Goal: Task Accomplishment & Management: Manage account settings

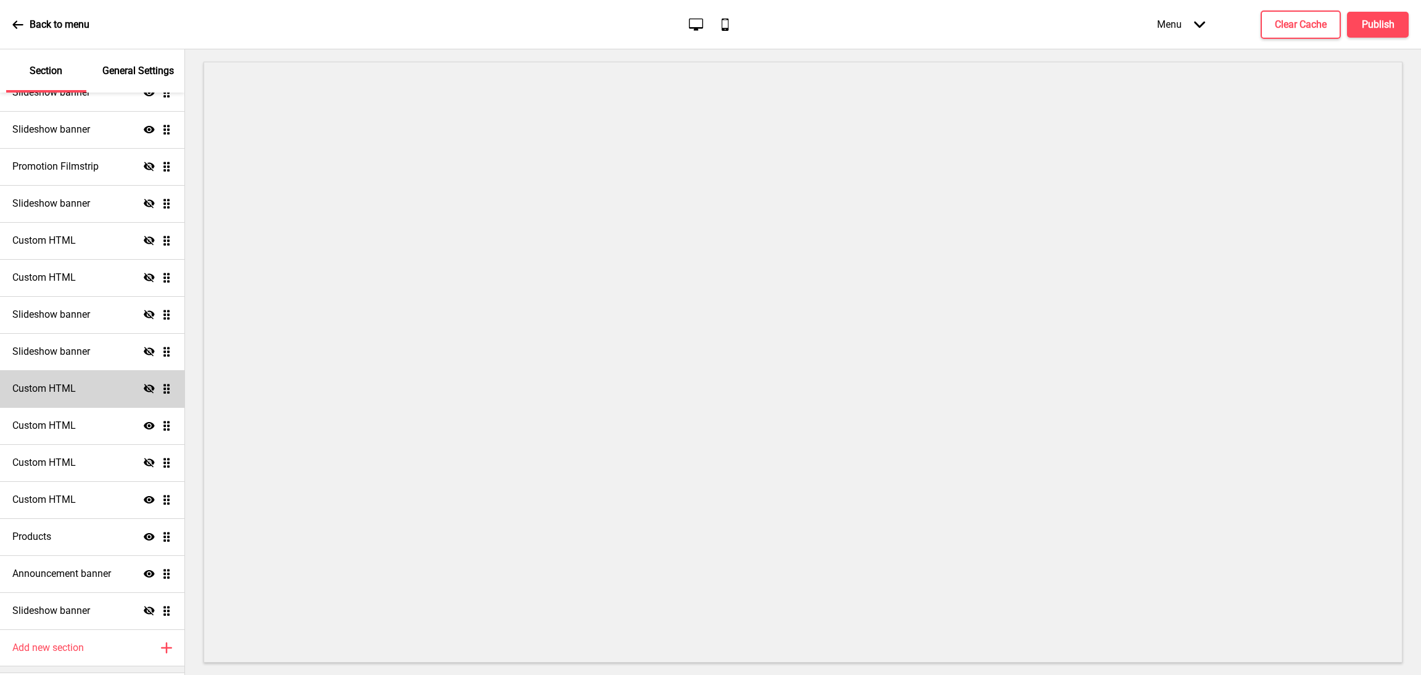
scroll to position [151, 0]
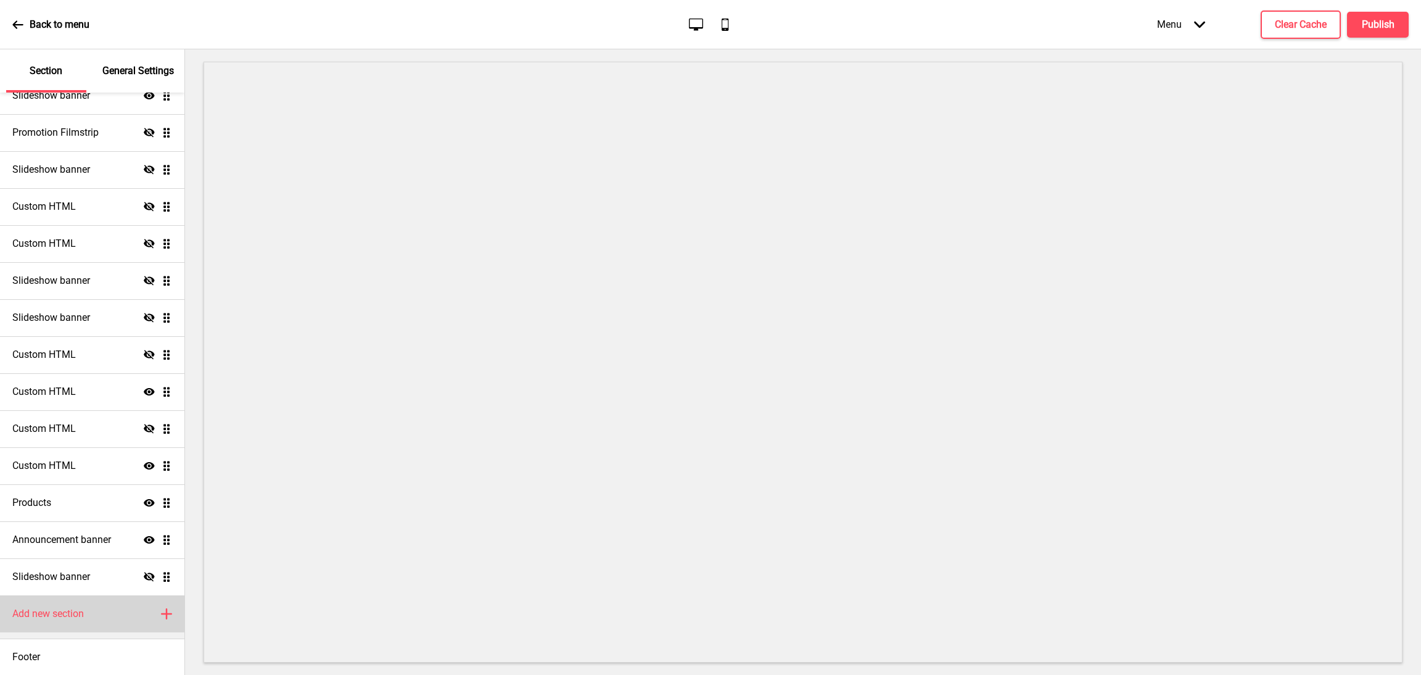
click at [145, 618] on div "Add new section Plus" at bounding box center [92, 613] width 184 height 37
click at [162, 616] on icon at bounding box center [167, 614] width 10 height 10
click at [142, 617] on div "Add new section Plus" at bounding box center [92, 613] width 184 height 37
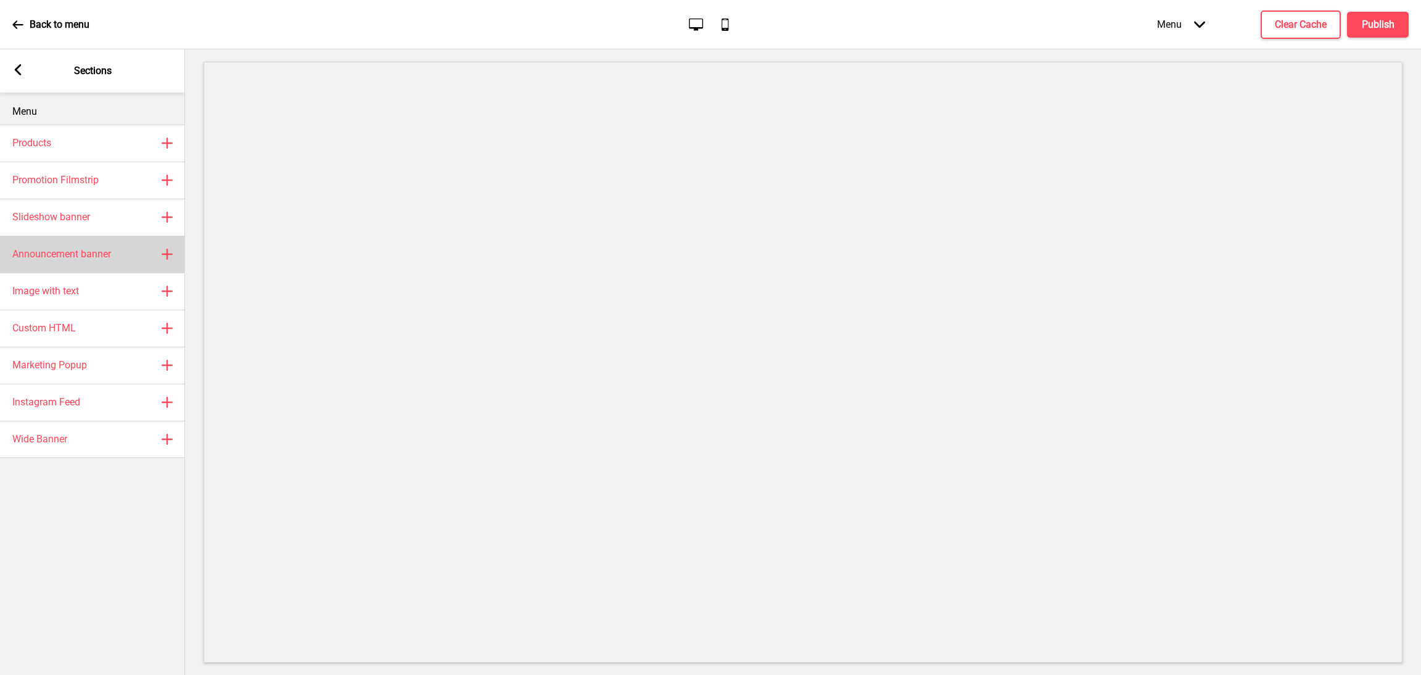
click at [166, 249] on icon at bounding box center [167, 254] width 10 height 10
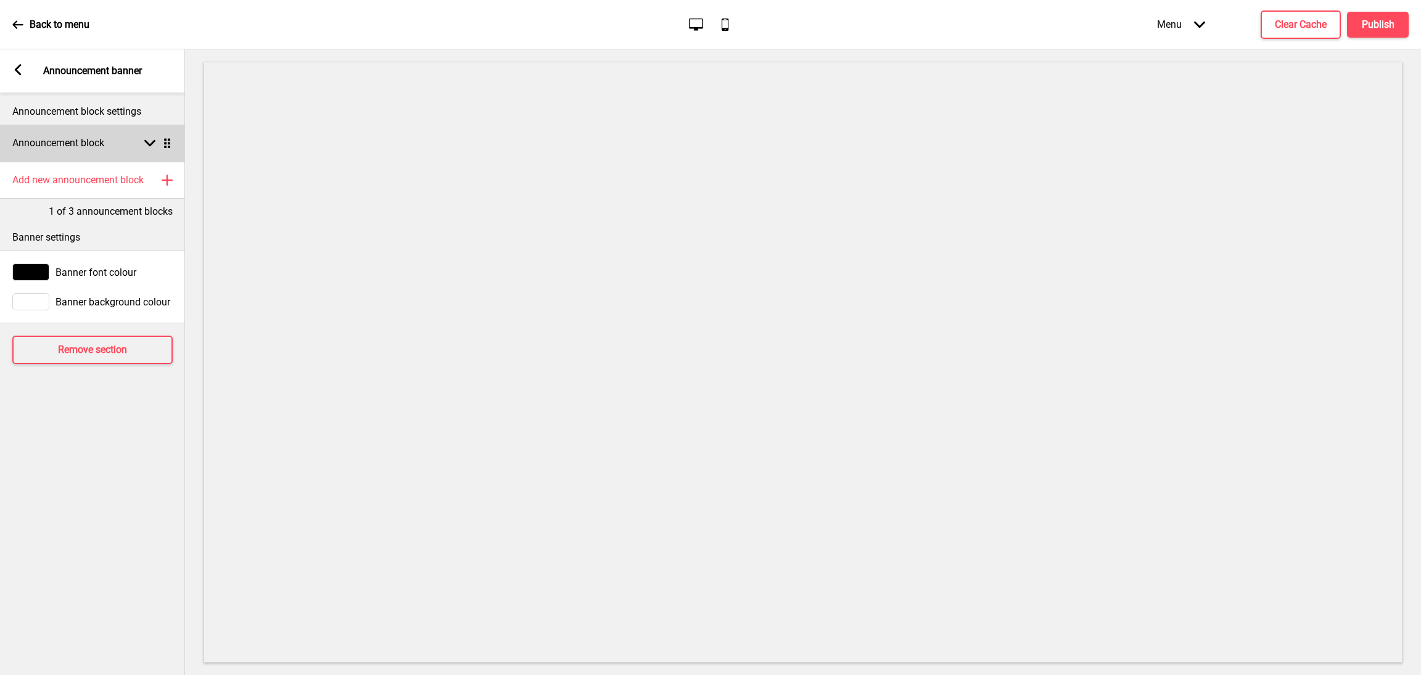
click at [141, 138] on div "Arrow down Drag" at bounding box center [155, 143] width 35 height 11
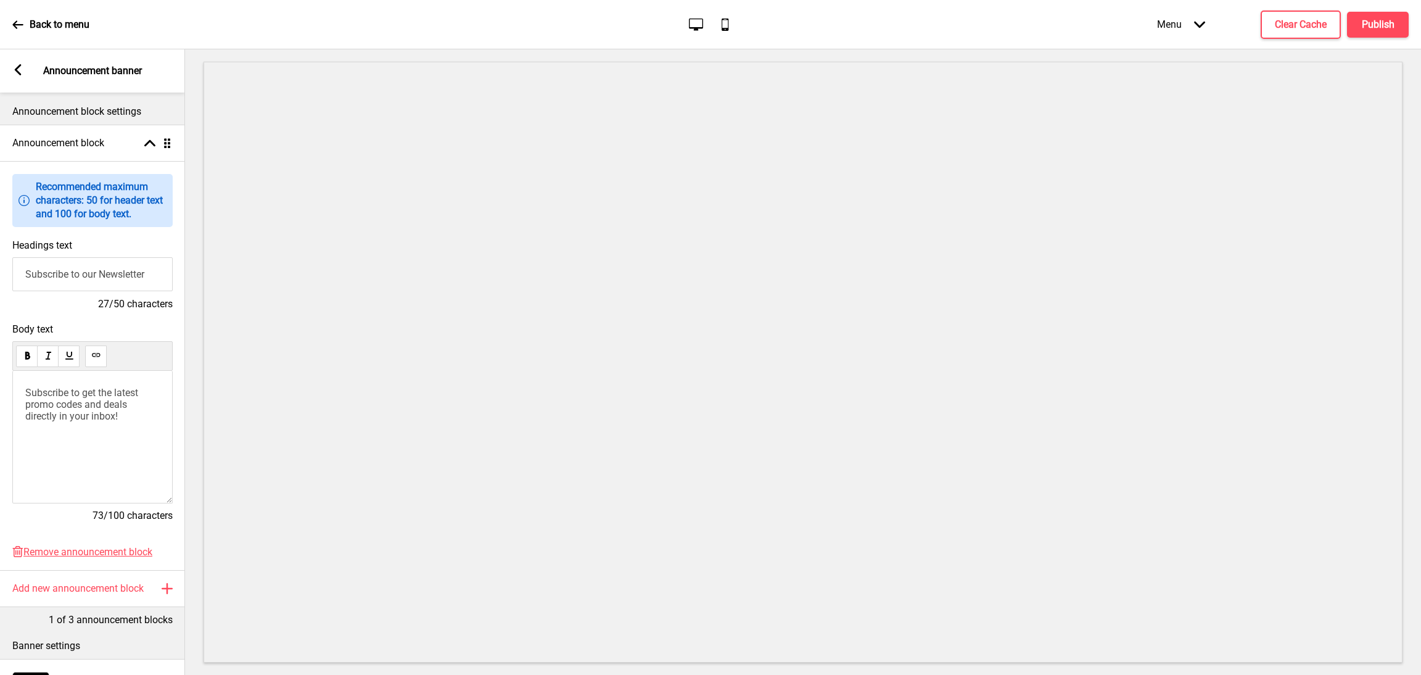
drag, startPoint x: 168, startPoint y: 277, endPoint x: 0, endPoint y: 266, distance: 168.1
click at [0, 266] on div "Headings text Subscribe to our Newsletter 27/50 characters" at bounding box center [92, 275] width 185 height 84
paste input "Merdeka Sale: 10% off your first order (RM50 min)"
type input "Merdeka Sale: 10% off your first order (RM50 min)"
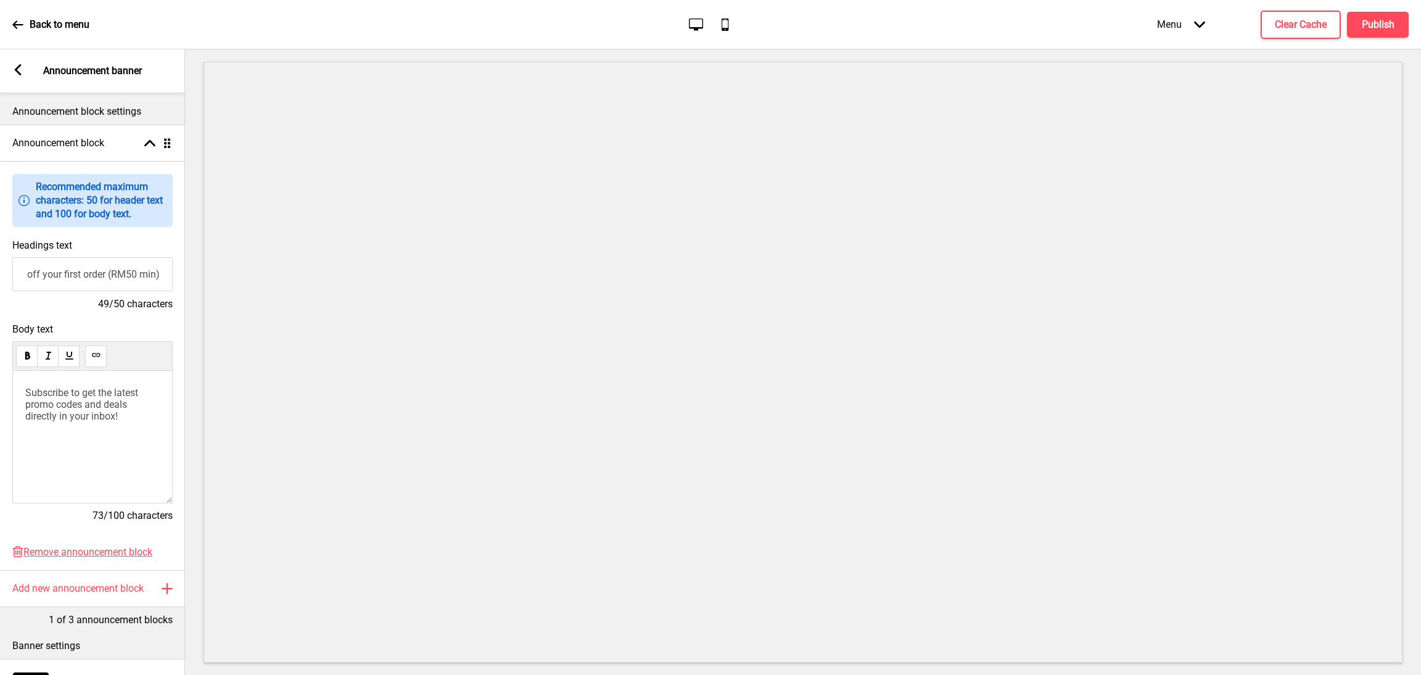
scroll to position [0, 0]
drag, startPoint x: 66, startPoint y: 415, endPoint x: 0, endPoint y: 382, distance: 73.4
click at [0, 382] on div "Body text Subscribe to get the latest promo codes and deals directly in your in…" at bounding box center [92, 428] width 185 height 223
click at [24, 405] on div "Discount applied at checkout. Valid until [DATE]." at bounding box center [92, 437] width 160 height 133
click at [28, 410] on span "Discount applied at checkout. Valid until [DATE]." at bounding box center [90, 398] width 131 height 23
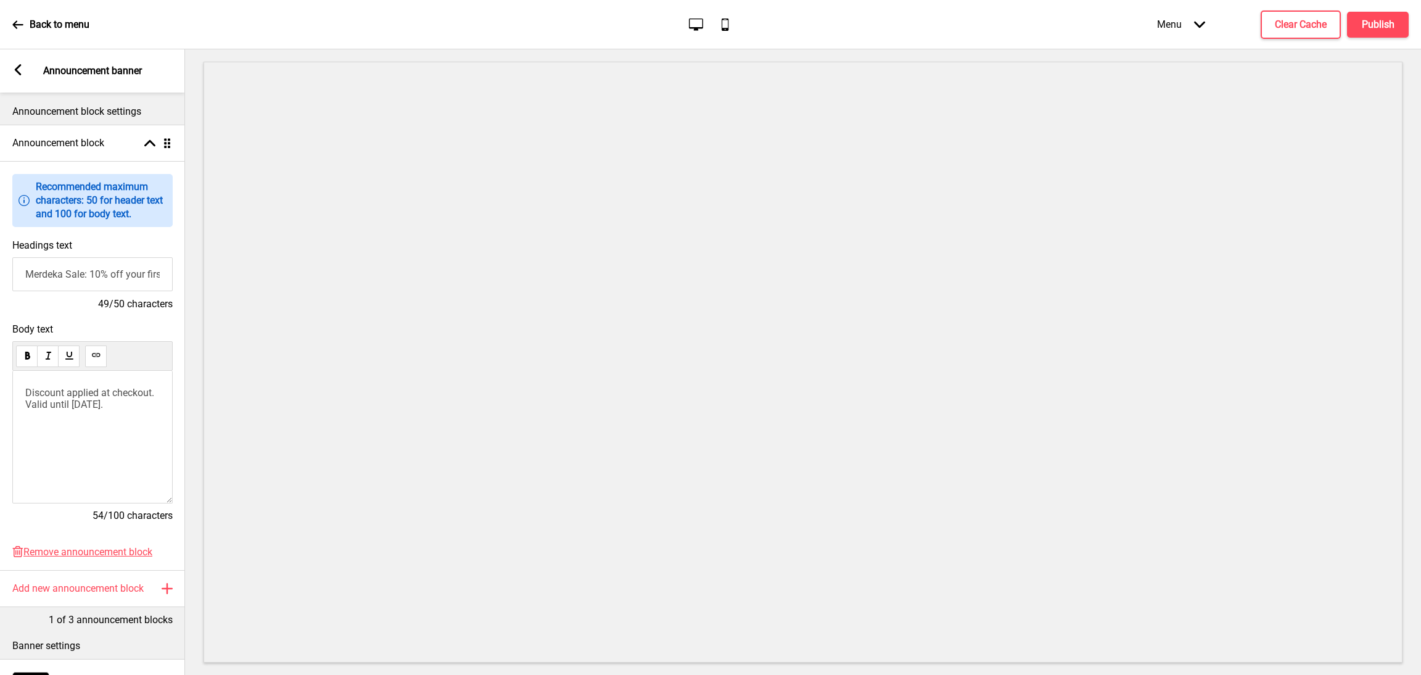
click at [25, 281] on input "Merdeka Sale: 10% off your first order (RM50 min)" at bounding box center [92, 274] width 160 height 34
click at [147, 149] on div "Announcement block Arrow up Drag" at bounding box center [92, 143] width 185 height 37
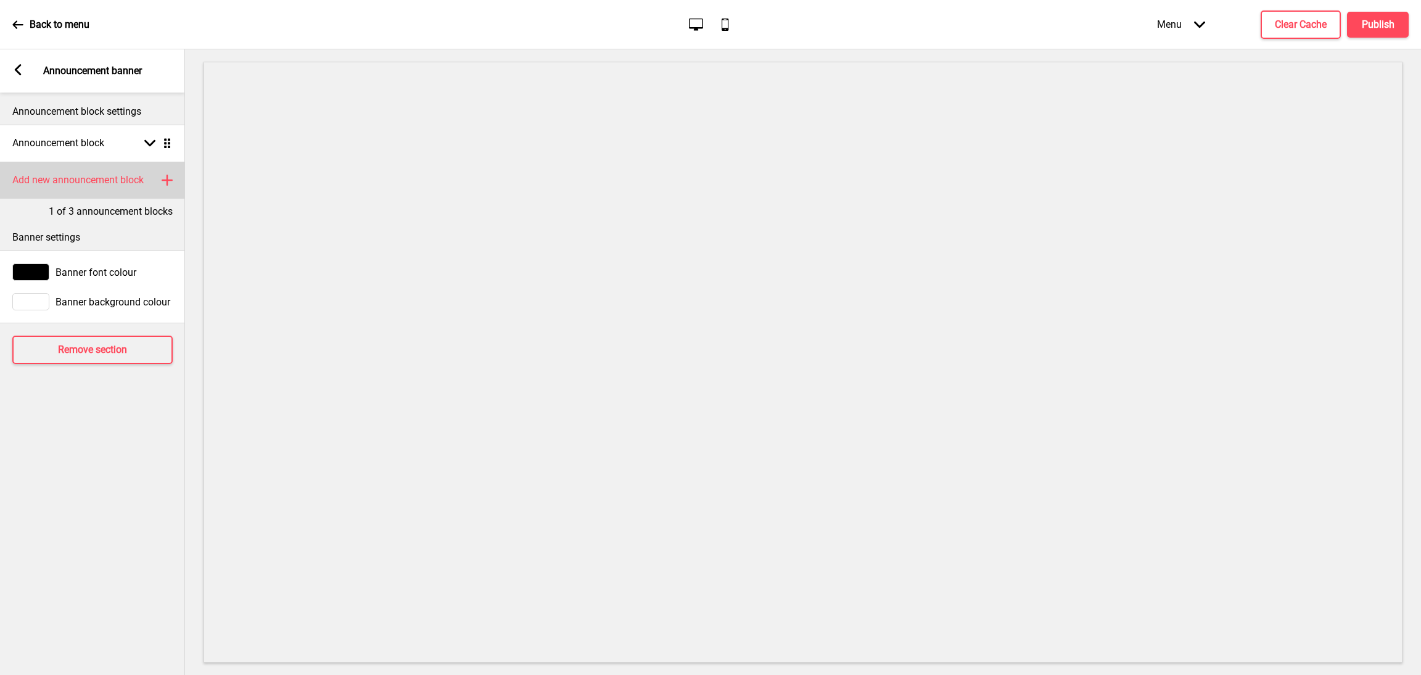
click at [151, 173] on div "Add new announcement block Plus" at bounding box center [92, 180] width 185 height 37
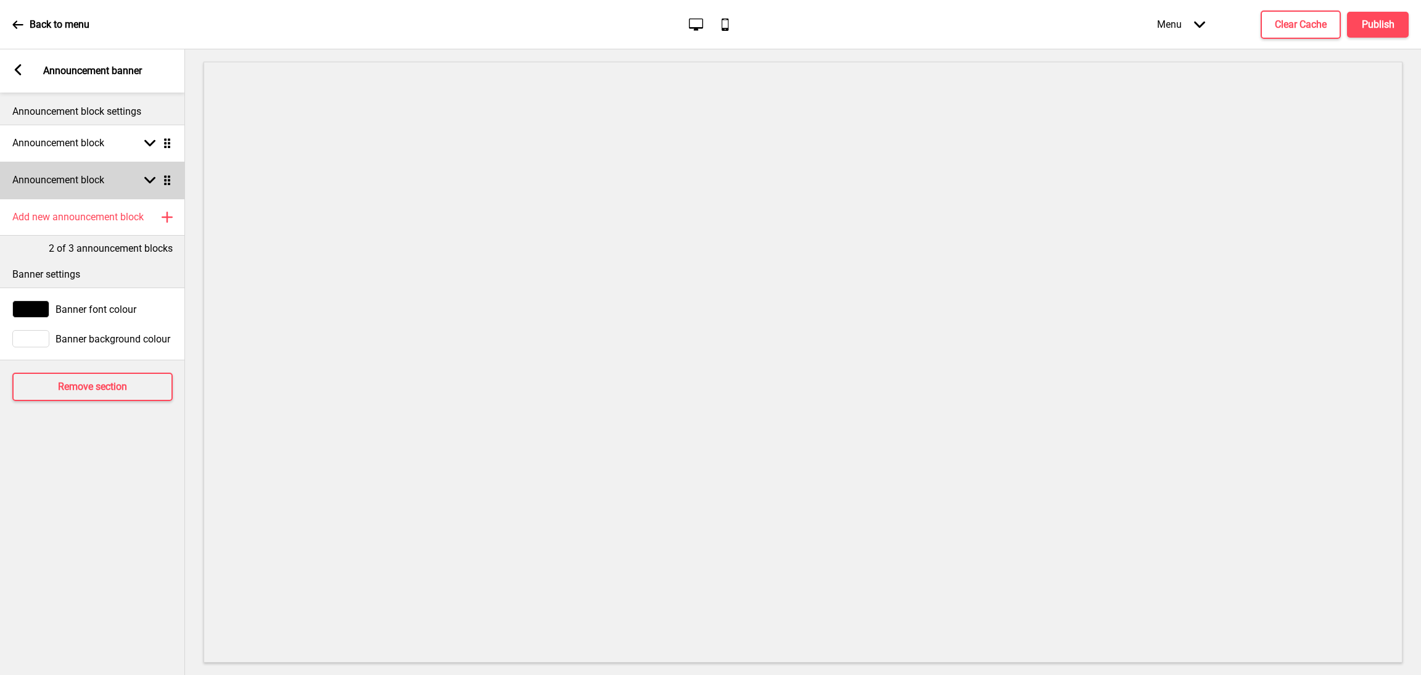
click at [156, 170] on div "Announcement block Arrow down Drag" at bounding box center [92, 180] width 185 height 37
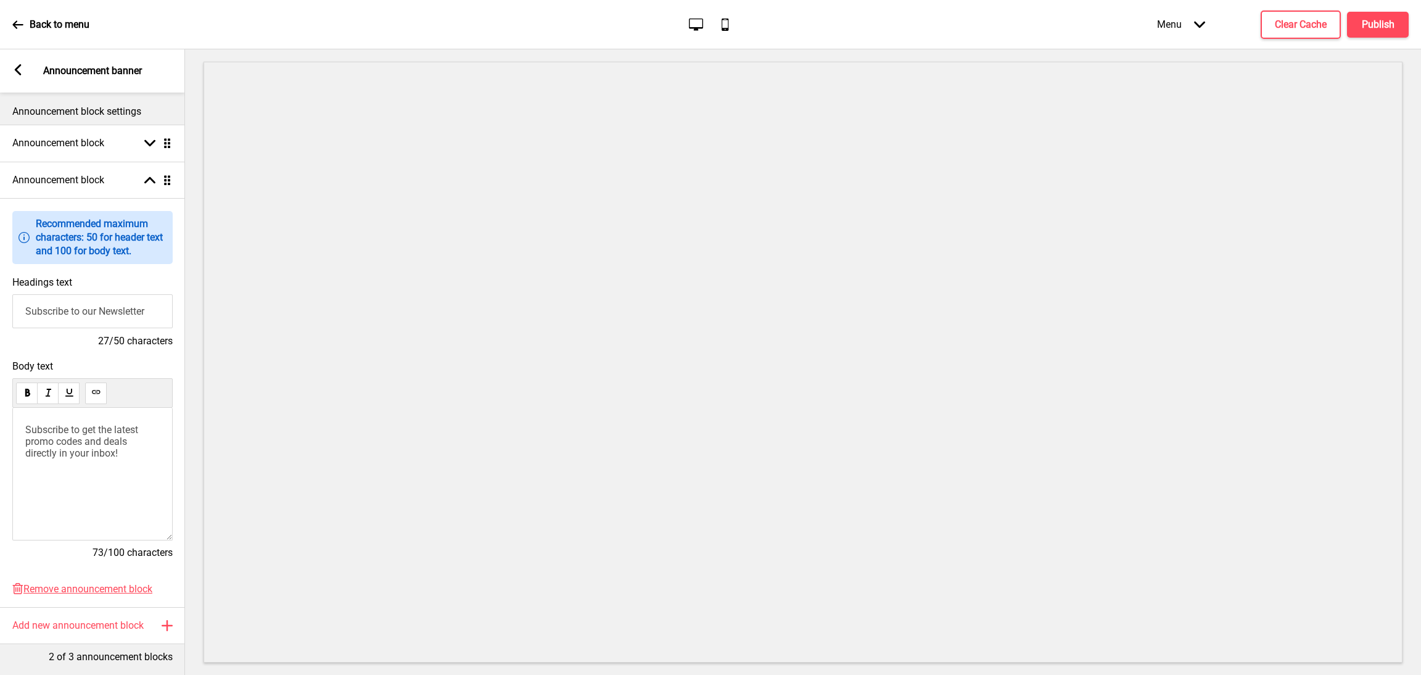
drag, startPoint x: 159, startPoint y: 315, endPoint x: 5, endPoint y: 281, distance: 157.3
click at [0, 282] on div "Headings text Subscribe to our Newsletter 27/50 characters" at bounding box center [92, 312] width 185 height 84
paste input "🚚 RM8 Delivery | Within 15km of [GEOGRAPHIC_DATA], [GEOGRAPHIC_DATA]"
type input "🚚 RM8 Delivery | Within 15km of [GEOGRAPHIC_DATA], [GEOGRAPHIC_DATA]"
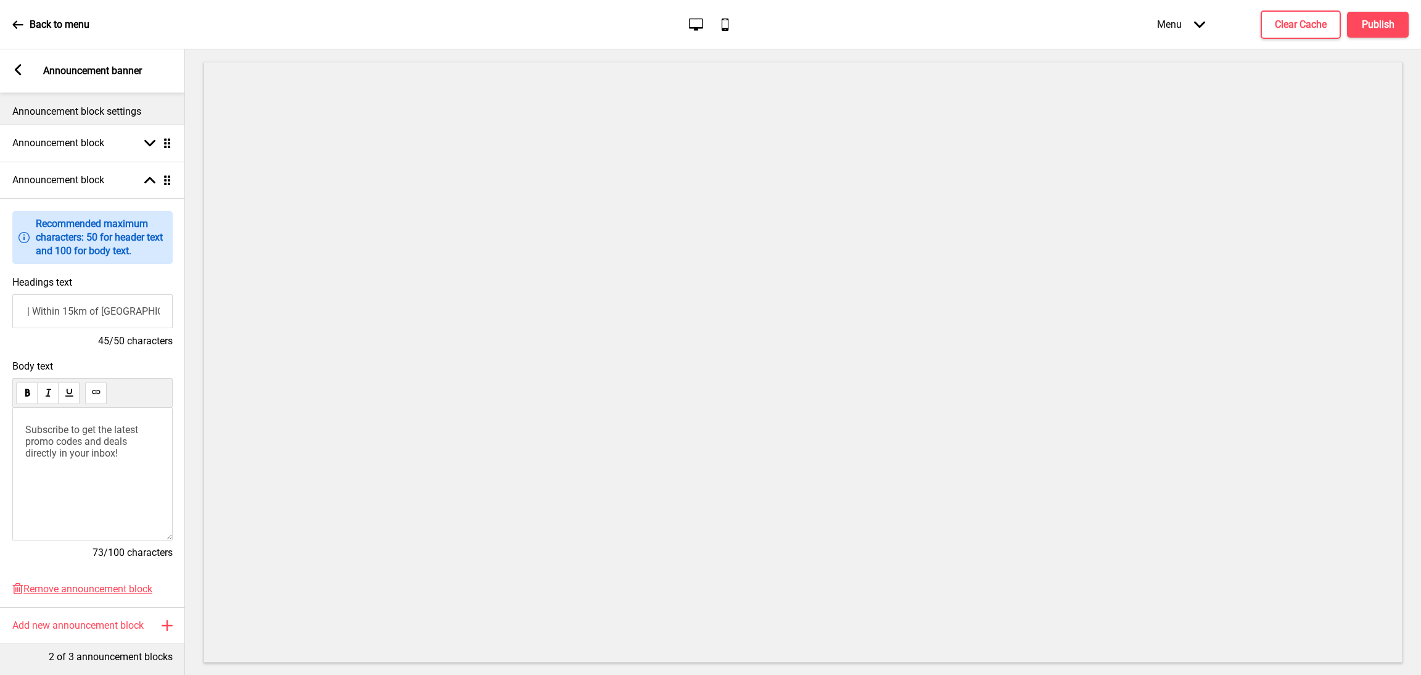
scroll to position [0, 0]
drag, startPoint x: 107, startPoint y: 456, endPoint x: 0, endPoint y: 402, distance: 120.0
click at [0, 402] on div "Body text Subscribe to get the latest promo codes and deals directly in your in…" at bounding box center [92, 465] width 185 height 223
click at [28, 444] on span "Flat rate. No minimum. [GEOGRAPHIC_DATA] only." at bounding box center [83, 435] width 116 height 23
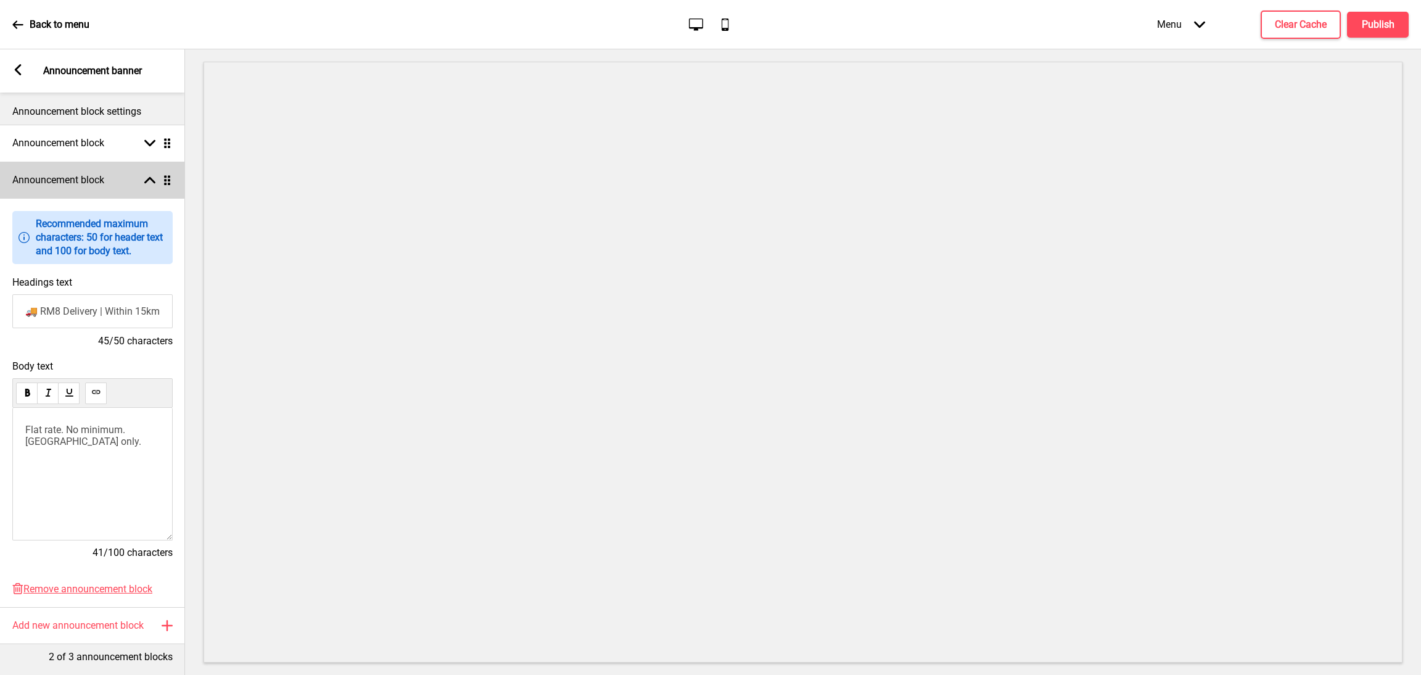
click at [146, 178] on rect at bounding box center [149, 180] width 11 height 11
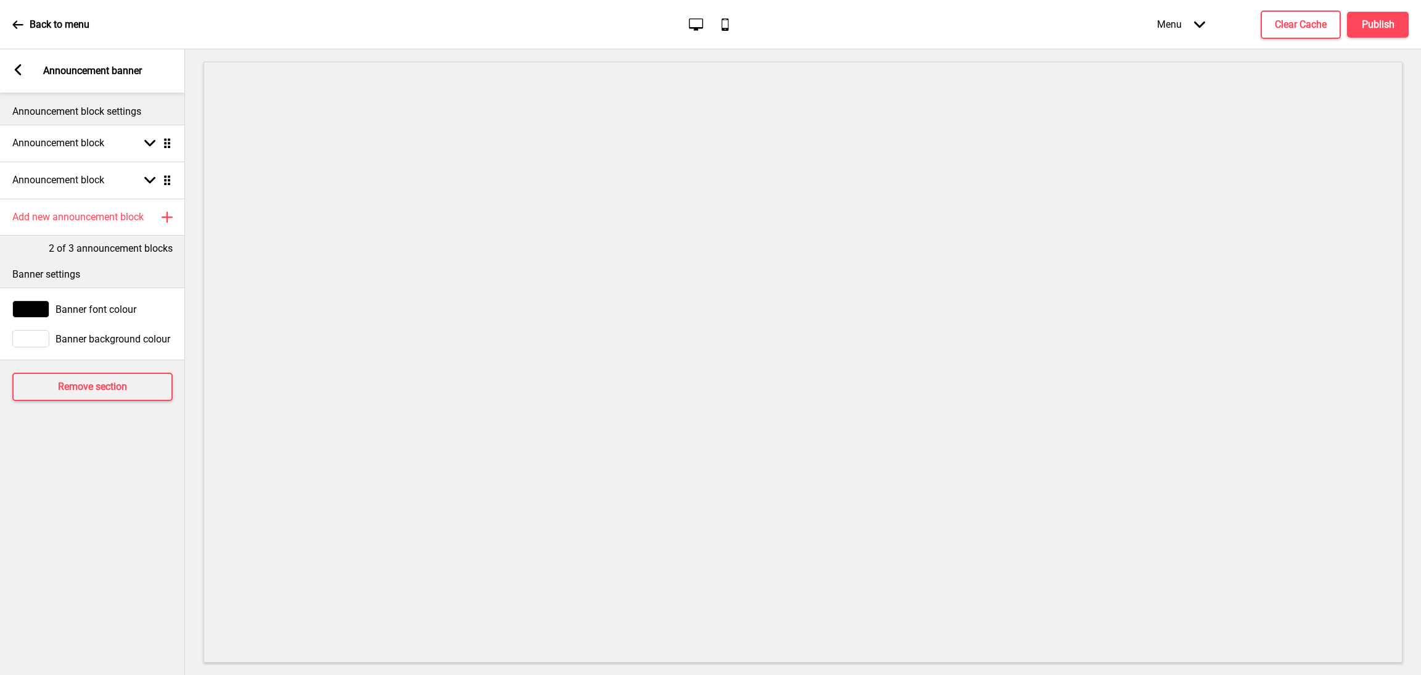
click at [17, 59] on div "Arrow left Announcement banner" at bounding box center [92, 70] width 185 height 43
click at [17, 72] on icon at bounding box center [18, 69] width 7 height 11
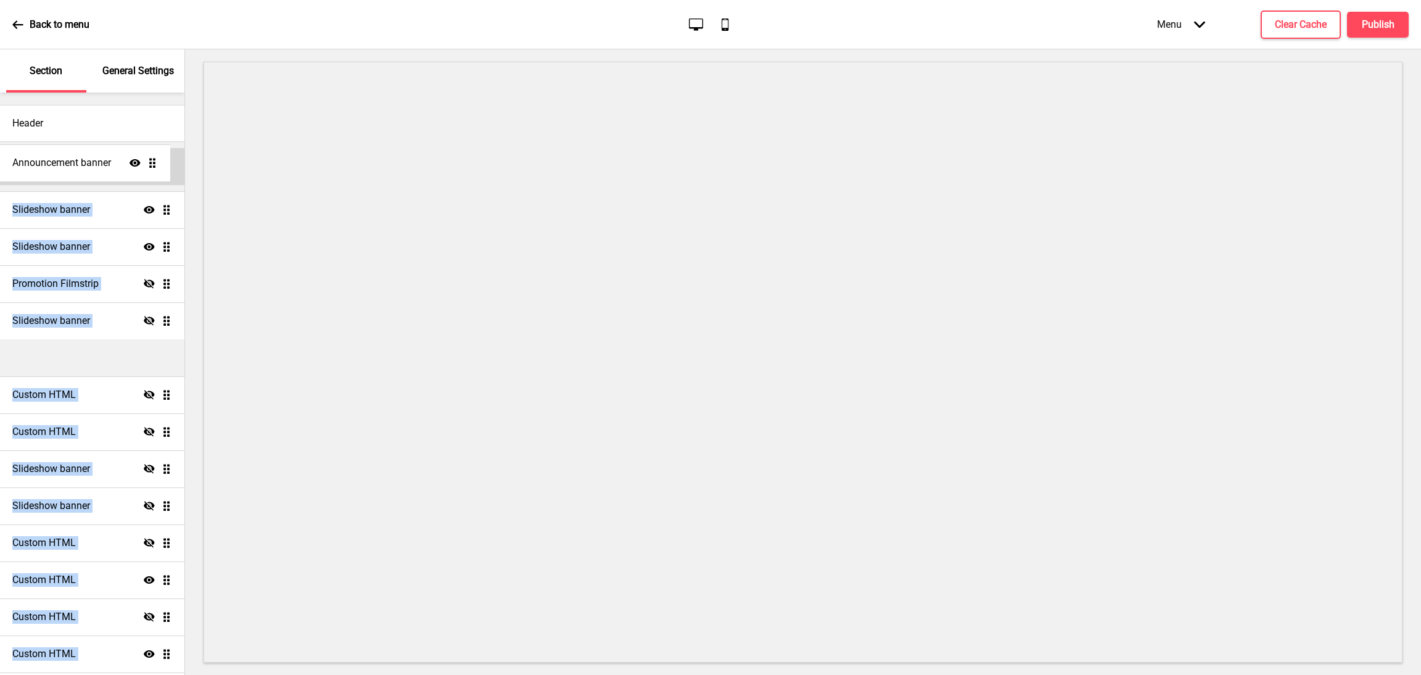
drag, startPoint x: 154, startPoint y: 577, endPoint x: 163, endPoint y: 163, distance: 413.4
click at [163, 163] on div "Header Marketing Popup Slideshow banner Show Drag Slideshow banner Show Drag Pr…" at bounding box center [92, 478] width 184 height 771
click at [145, 352] on ul "Slideshow banner Show Drag Slideshow banner Show Drag Promotion Filmstrip Hide …" at bounding box center [92, 487] width 184 height 592
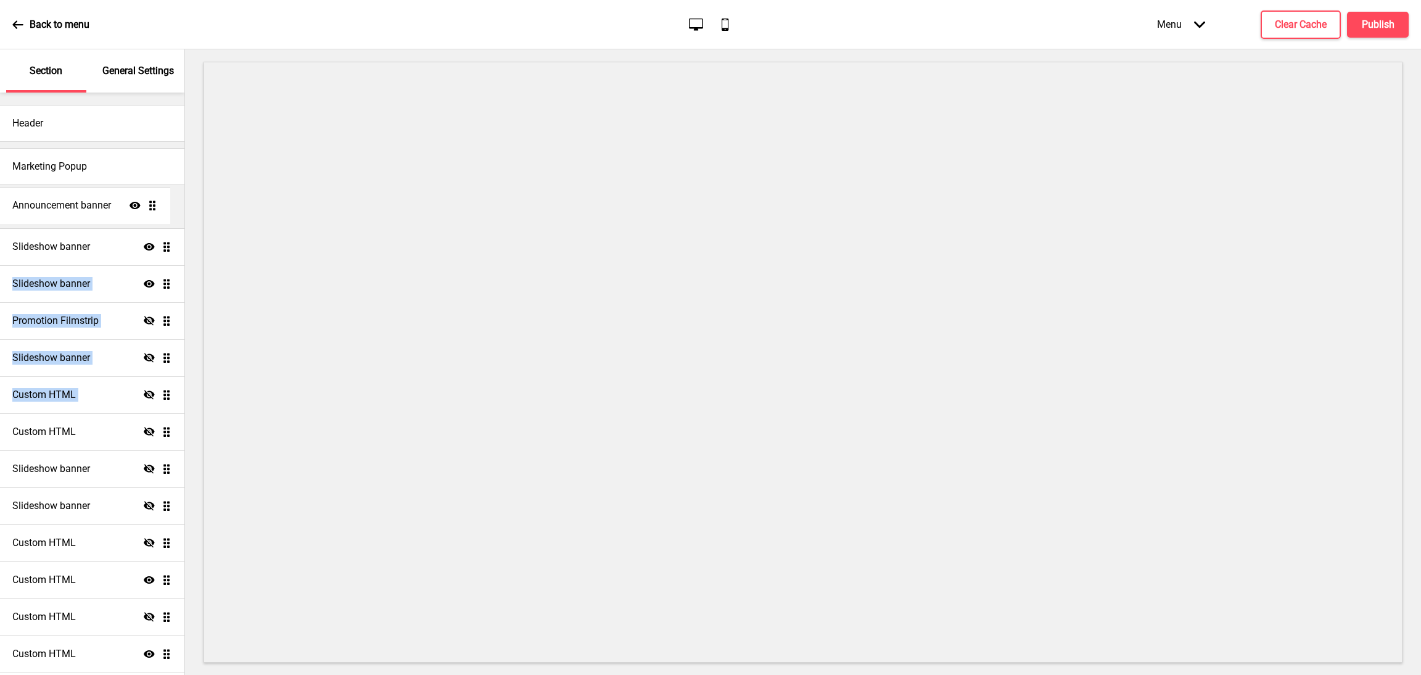
drag, startPoint x: 154, startPoint y: 357, endPoint x: 140, endPoint y: 205, distance: 153.0
click at [140, 205] on ul "Slideshow banner Show Drag Slideshow banner Show Drag Promotion Filmstrip Hide …" at bounding box center [92, 487] width 184 height 592
click at [1377, 28] on h4 "Publish" at bounding box center [1378, 25] width 33 height 14
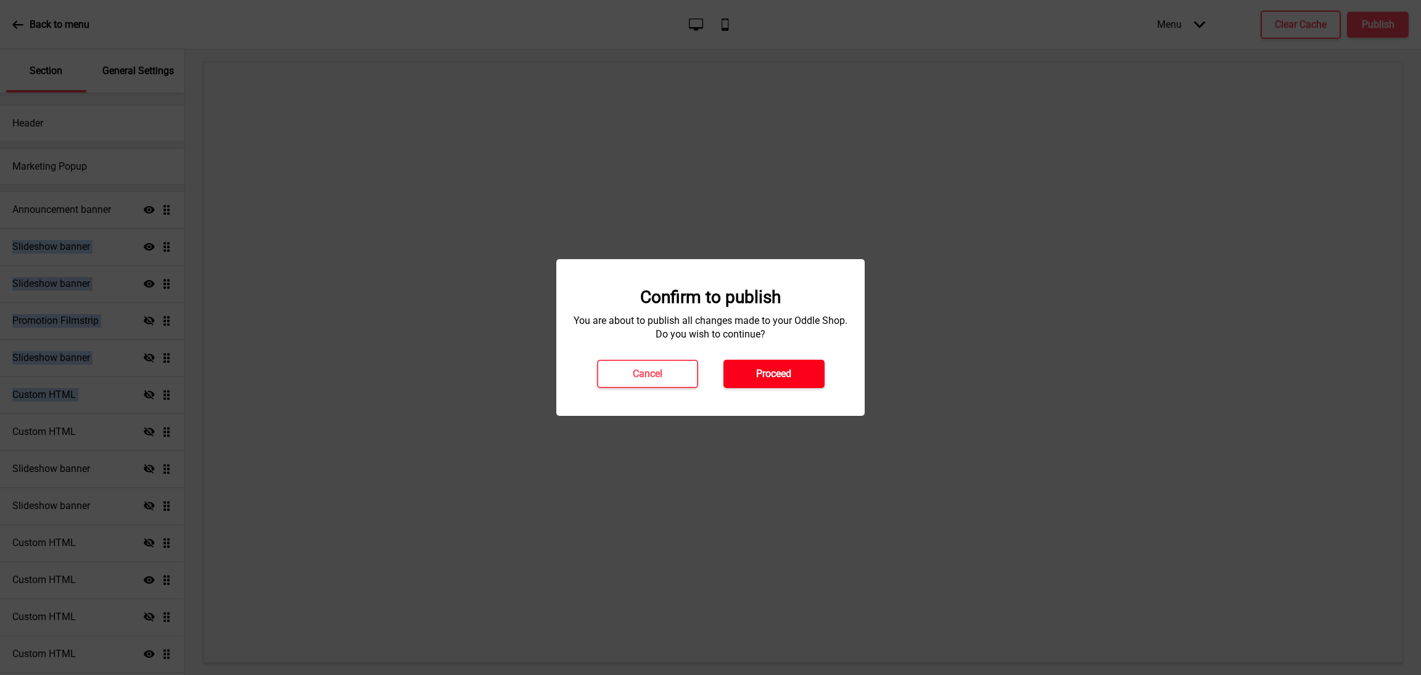
click at [811, 383] on button "Proceed" at bounding box center [774, 374] width 101 height 28
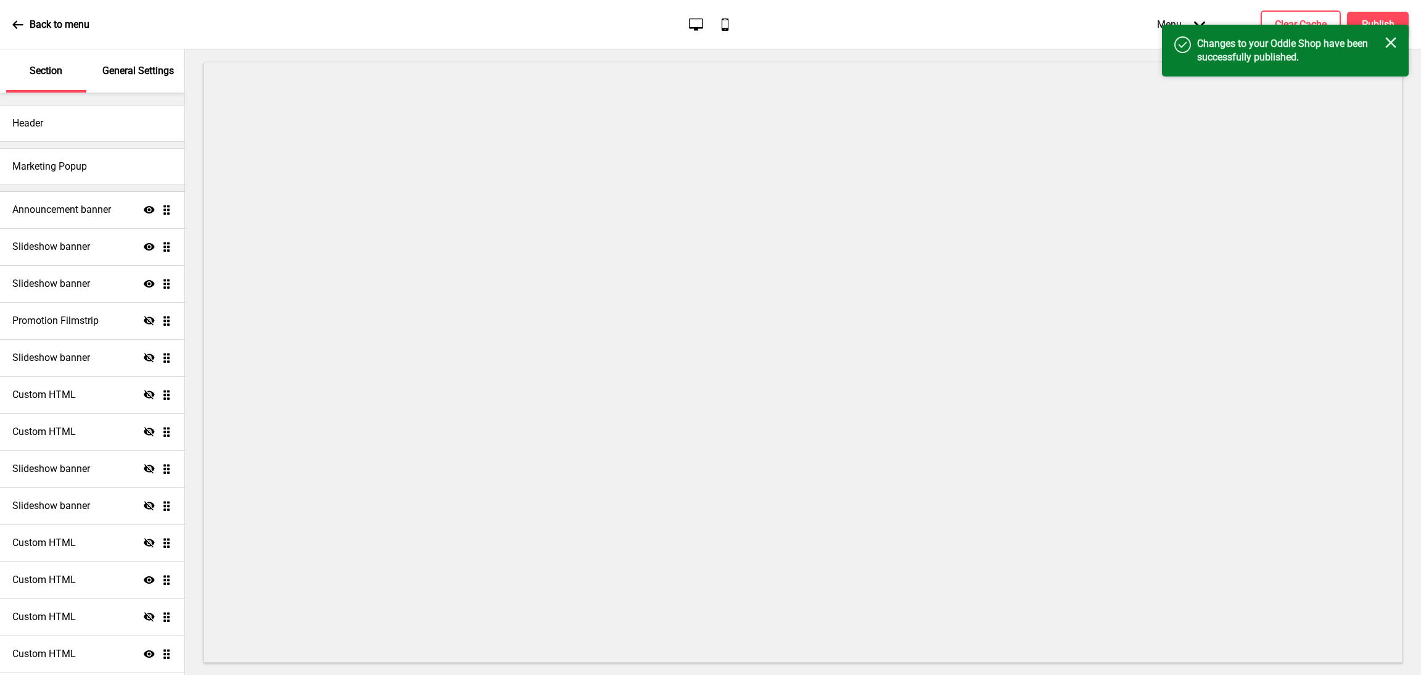
click at [1383, 40] on h4 "Changes to your Oddle Shop have been successfully published." at bounding box center [1291, 50] width 188 height 27
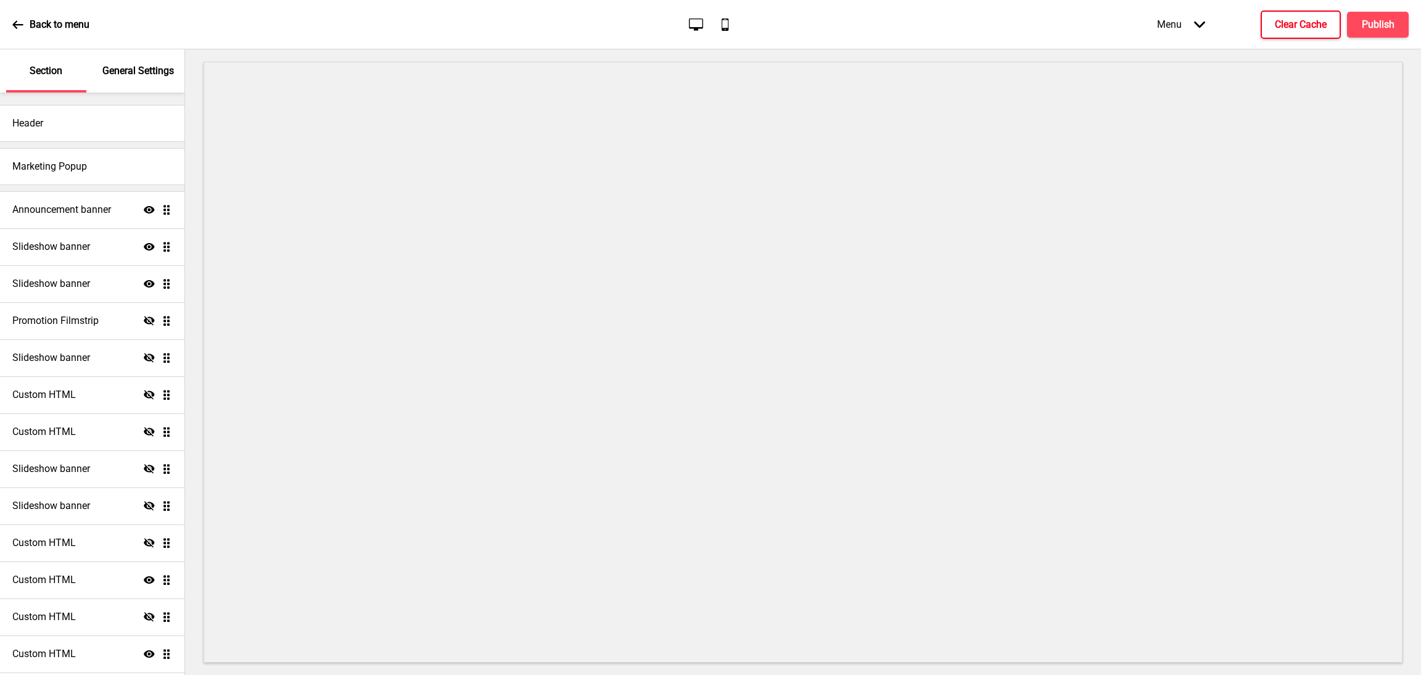
click at [1285, 27] on h4 "Clear Cache" at bounding box center [1301, 25] width 52 height 14
